Goal: Task Accomplishment & Management: Manage account settings

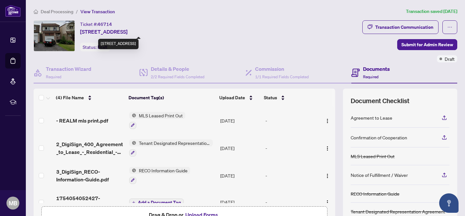
scroll to position [13, 0]
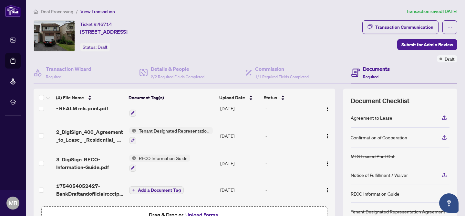
click at [127, 49] on div "Ticket #: 46714 [STREET_ADDRESS] Status: Draft" at bounding box center [103, 35] width 47 height 31
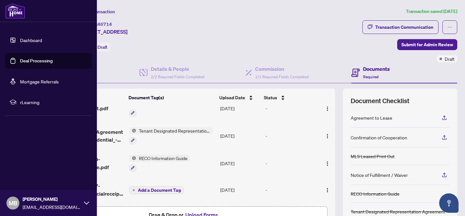
click at [31, 60] on link "Deal Processing" at bounding box center [36, 61] width 33 height 6
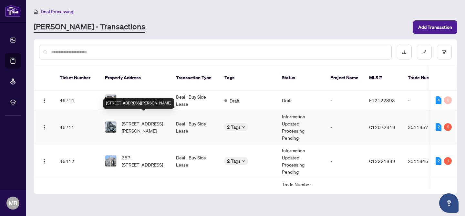
click at [144, 120] on span "[STREET_ADDRESS][PERSON_NAME]" at bounding box center [144, 127] width 44 height 14
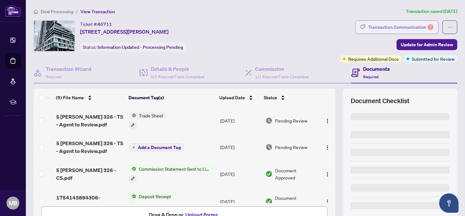
click at [414, 28] on div "Transaction Communication 2" at bounding box center [400, 27] width 65 height 10
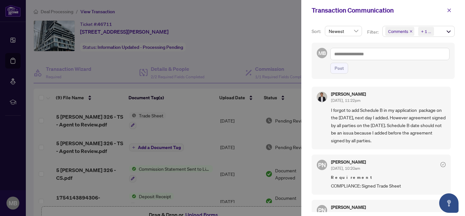
click at [264, 33] on div at bounding box center [232, 108] width 465 height 216
click at [176, 67] on div at bounding box center [232, 108] width 465 height 216
click at [450, 10] on icon "close" at bounding box center [449, 10] width 5 height 5
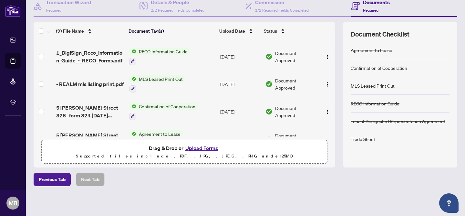
scroll to position [149, 0]
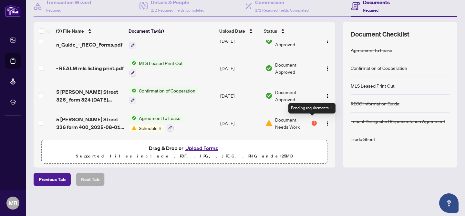
click at [313, 120] on div "1" at bounding box center [313, 122] width 5 height 5
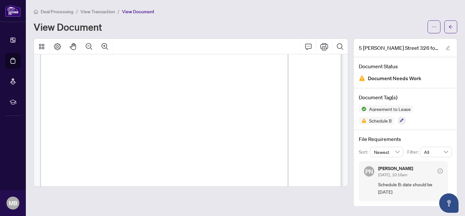
scroll to position [63, 0]
click at [451, 28] on icon "arrow-left" at bounding box center [450, 27] width 5 height 5
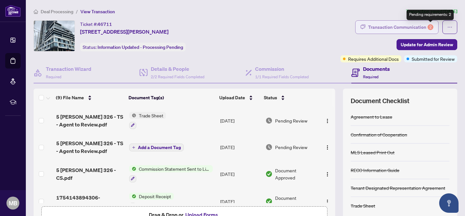
click at [431, 26] on div "2" at bounding box center [430, 27] width 6 height 6
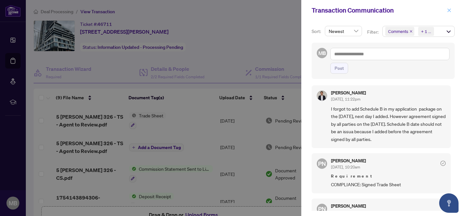
click at [448, 8] on icon "close" at bounding box center [449, 10] width 5 height 5
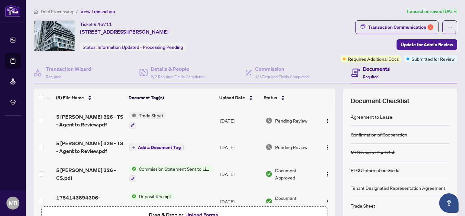
scroll to position [149, 0]
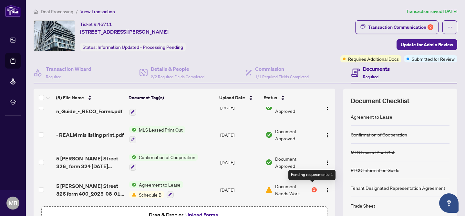
click at [311, 187] on div "1" at bounding box center [313, 189] width 5 height 5
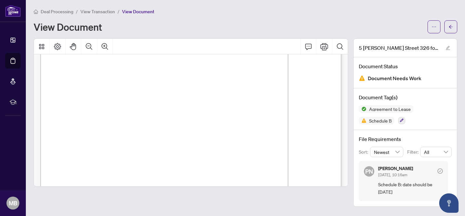
scroll to position [73, 0]
click at [448, 26] on button "button" at bounding box center [450, 26] width 13 height 13
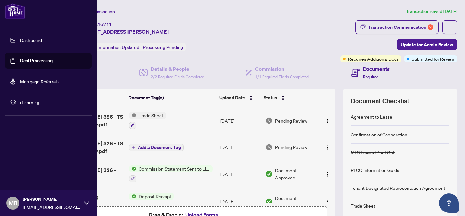
click at [37, 39] on link "Dashboard" at bounding box center [31, 40] width 22 height 6
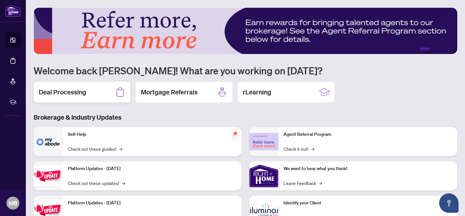
click at [63, 91] on h2 "Deal Processing" at bounding box center [62, 91] width 47 height 9
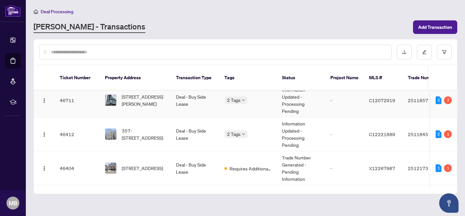
scroll to position [29, 0]
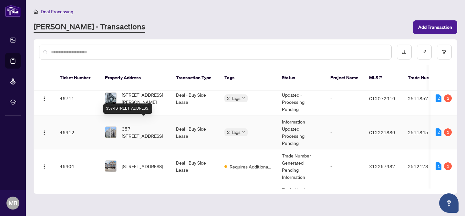
click at [146, 125] on span "357-[STREET_ADDRESS]" at bounding box center [144, 132] width 44 height 14
